Goal: Information Seeking & Learning: Learn about a topic

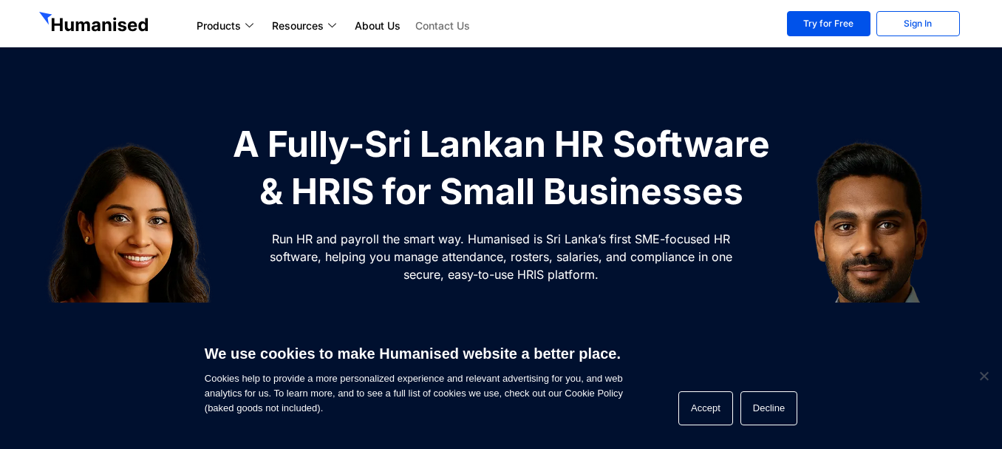
click at [442, 29] on link "Contact Us" at bounding box center [442, 26] width 69 height 18
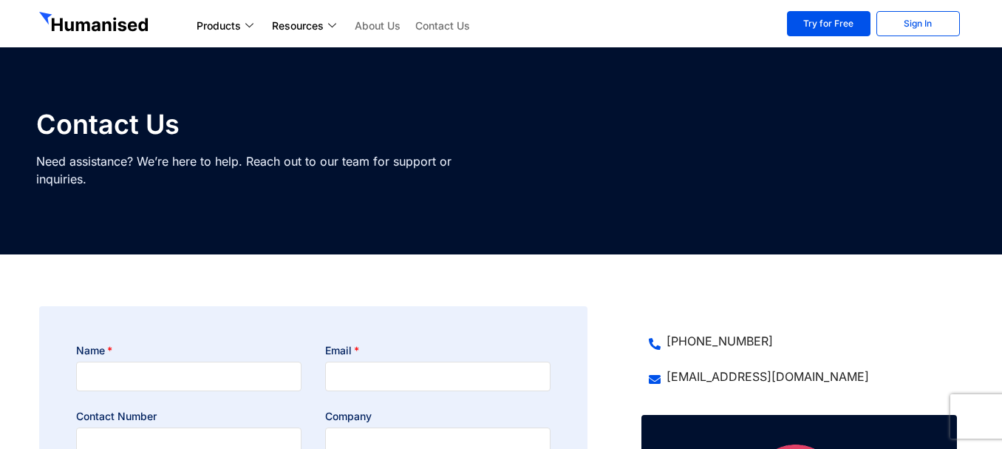
click at [371, 24] on link "About Us" at bounding box center [377, 26] width 61 height 18
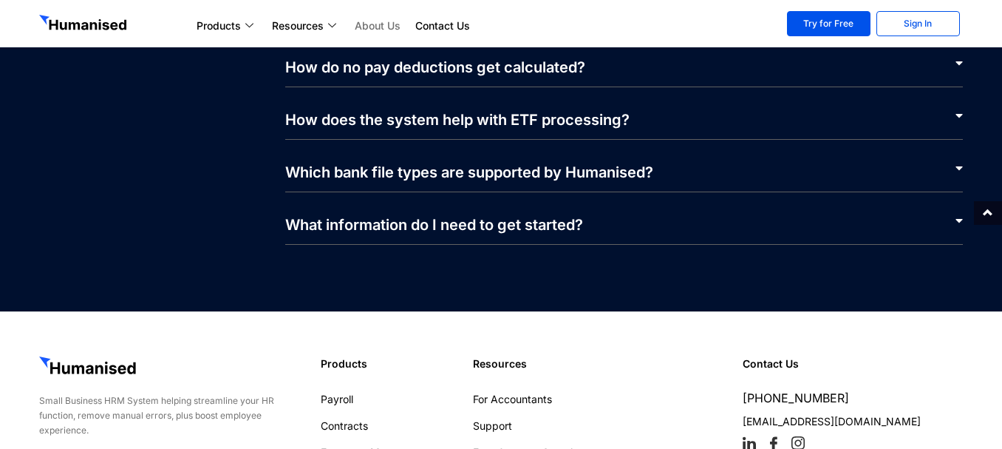
scroll to position [3500, 0]
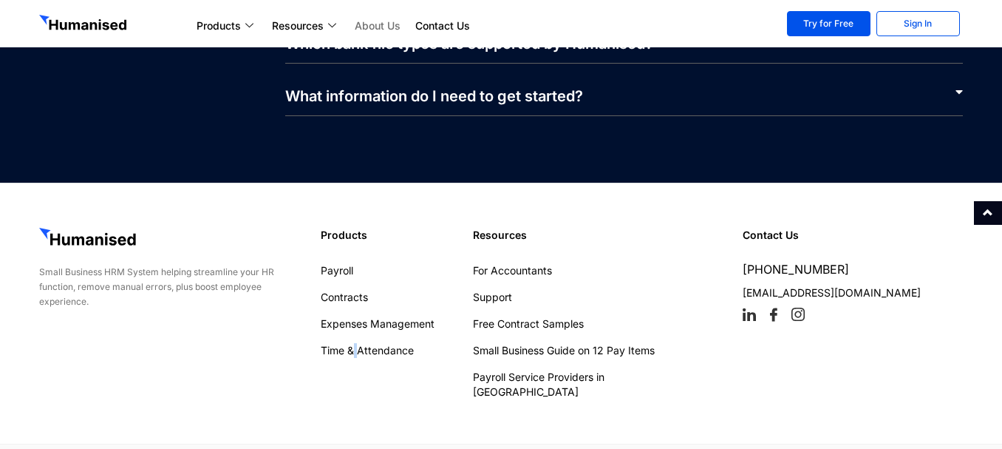
click at [359, 363] on div "Products Payroll Contracts Expenses Management Time & Attendance Menu Payroll C…" at bounding box center [389, 313] width 152 height 186
click at [0, 0] on div "We use cookies to make Humanised website a better place. Cookies help to provid…" at bounding box center [0, 0] width 0 height 0
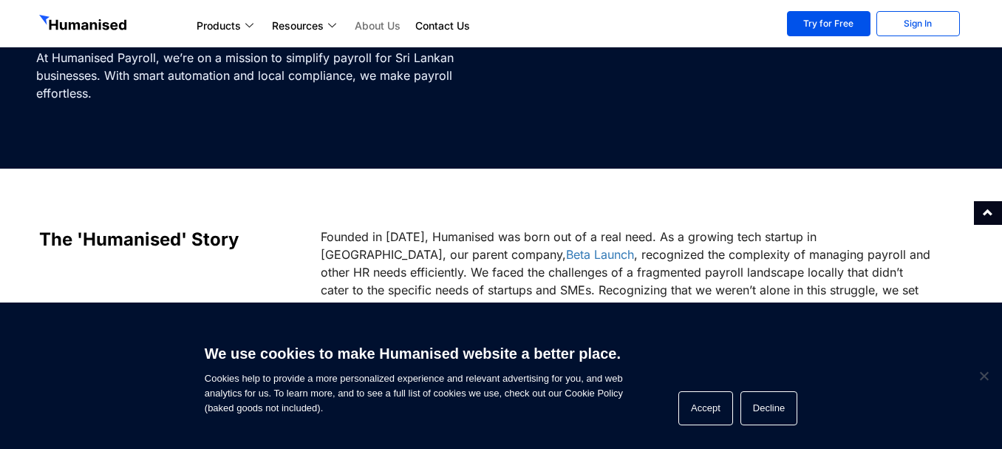
scroll to position [0, 0]
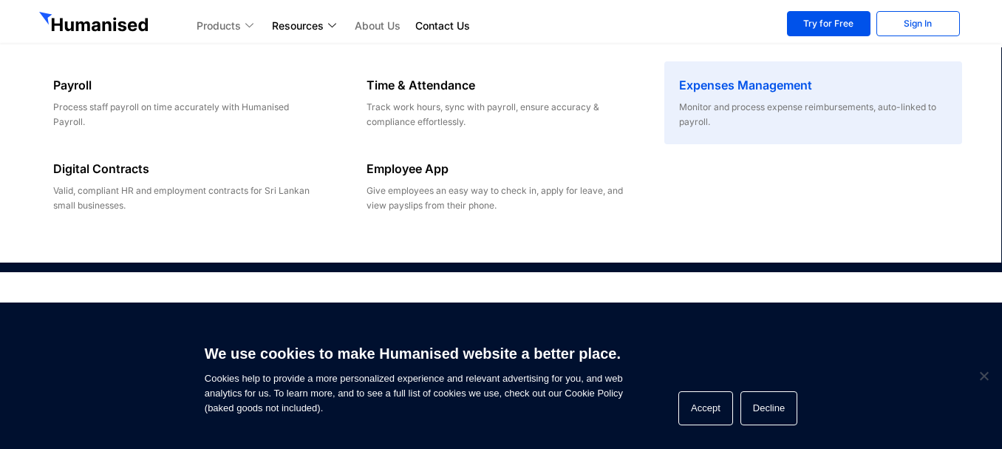
click at [740, 98] on div "Expenses Management" at bounding box center [813, 88] width 268 height 24
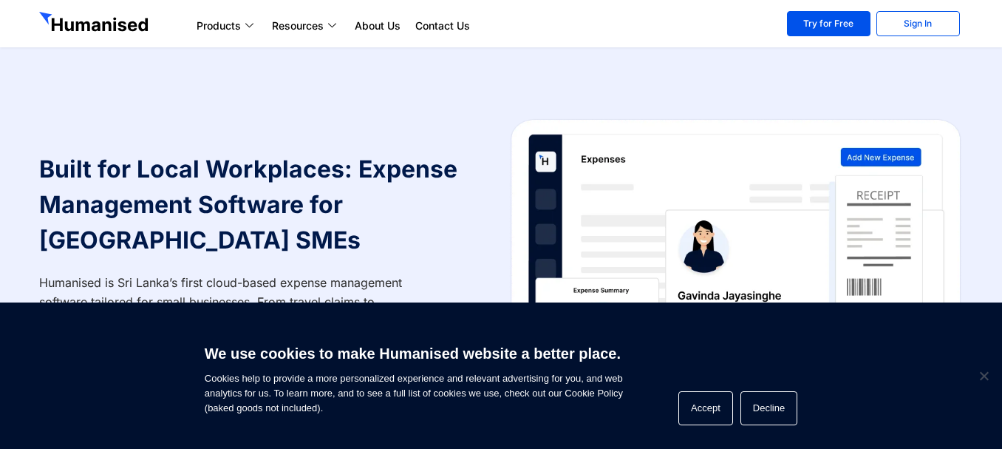
drag, startPoint x: 1009, startPoint y: 22, endPoint x: 1009, endPoint y: 0, distance: 22.2
click at [841, 26] on link "Try for Free" at bounding box center [829, 23] width 84 height 25
